Goal: Transaction & Acquisition: Download file/media

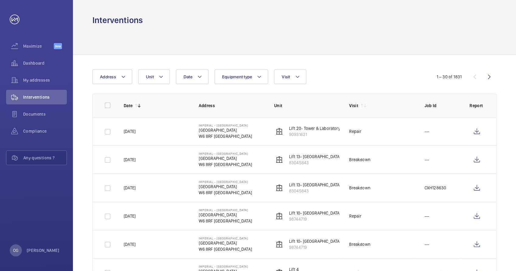
click at [52, 97] on span "Interventions" at bounding box center [45, 97] width 44 height 6
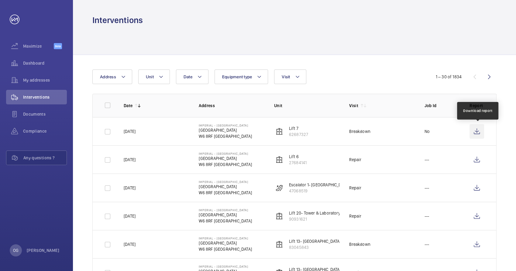
click at [478, 132] on wm-front-icon-button at bounding box center [477, 131] width 15 height 15
click at [40, 100] on span "Interventions" at bounding box center [45, 97] width 44 height 6
